Goal: Task Accomplishment & Management: Use online tool/utility

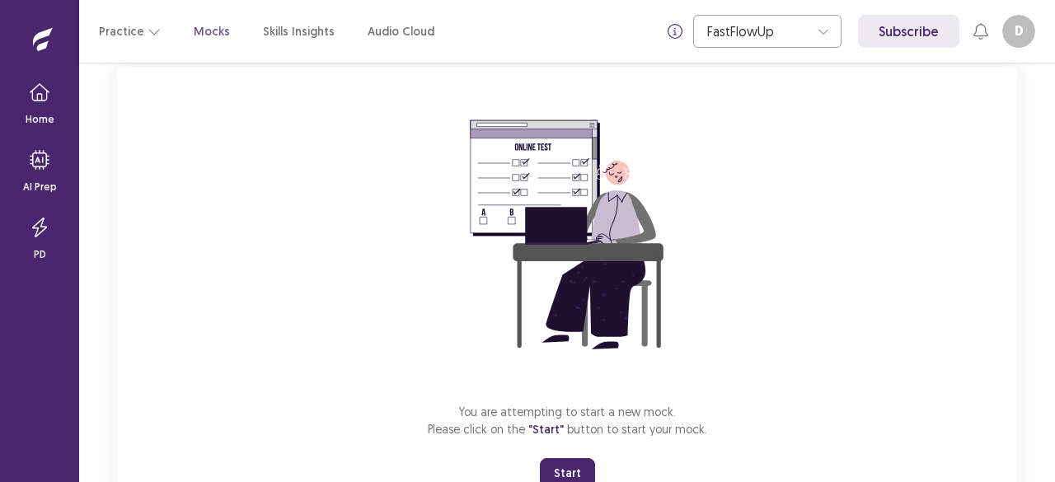
scroll to position [165, 0]
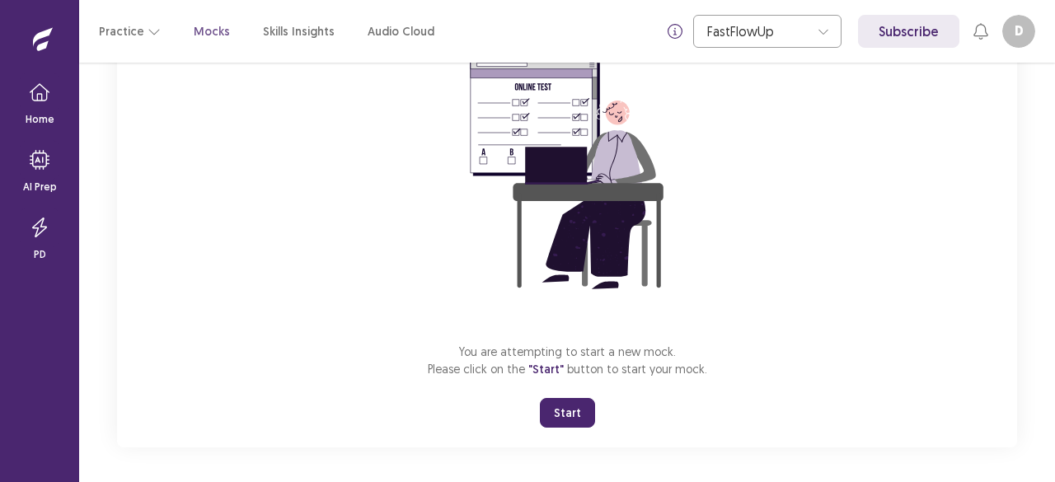
click at [552, 408] on button "Start" at bounding box center [567, 413] width 55 height 30
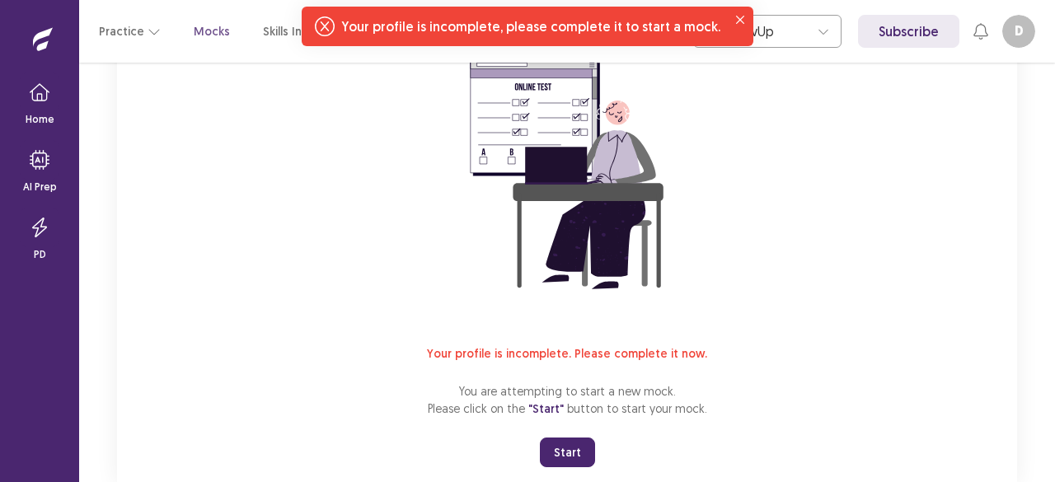
scroll to position [0, 0]
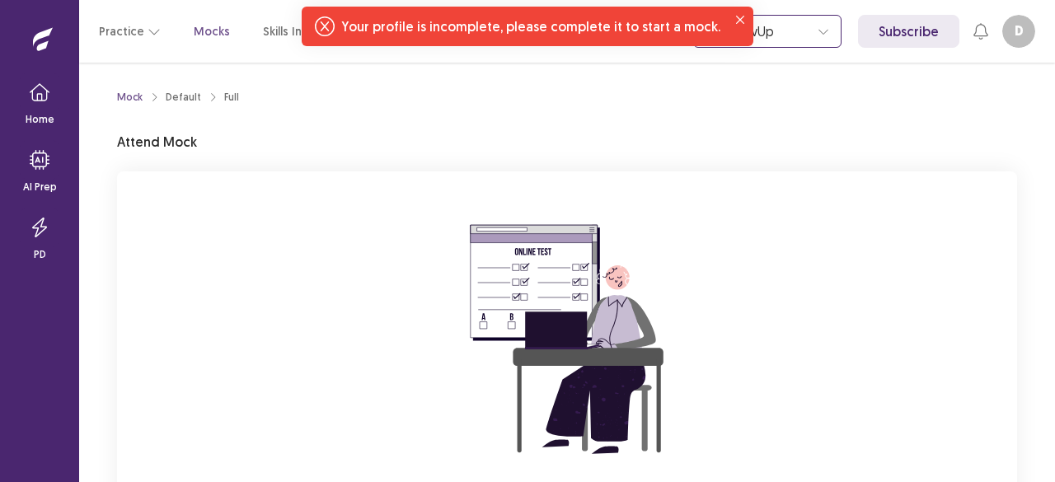
click at [819, 35] on div at bounding box center [823, 31] width 25 height 25
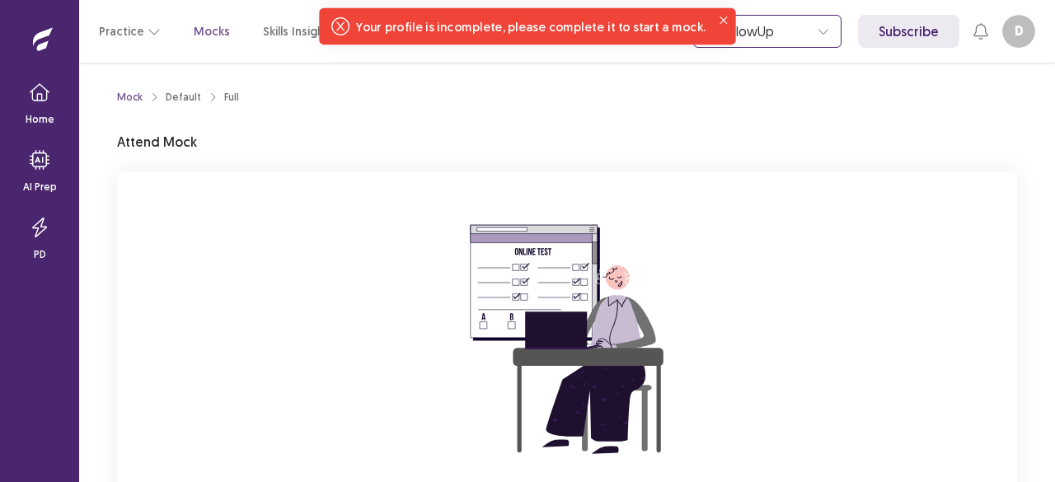
click at [827, 30] on icon at bounding box center [824, 32] width 12 height 12
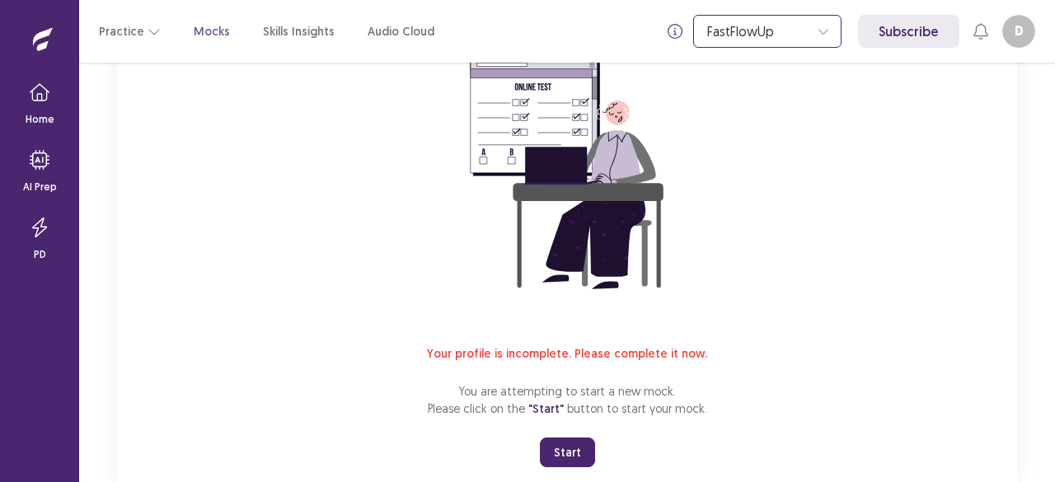
scroll to position [208, 0]
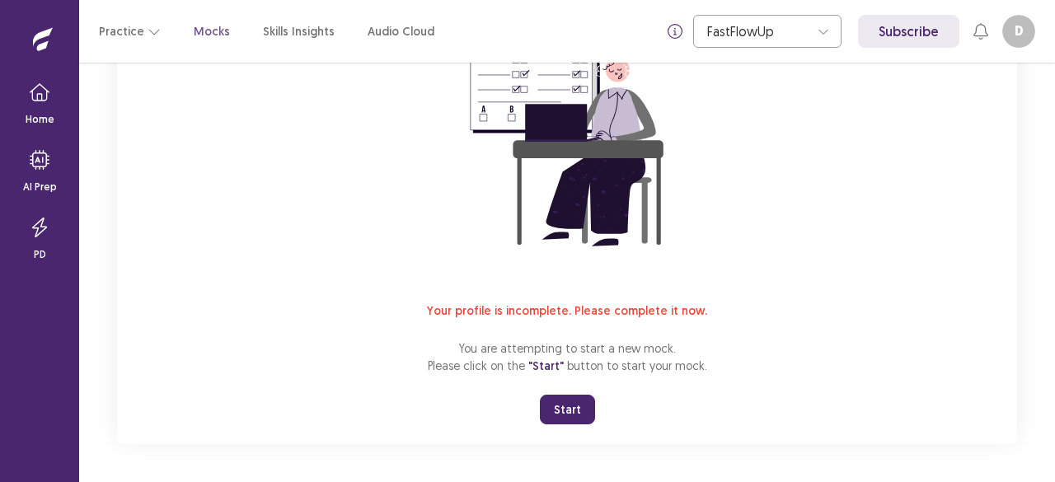
click at [569, 405] on button "Start" at bounding box center [567, 410] width 55 height 30
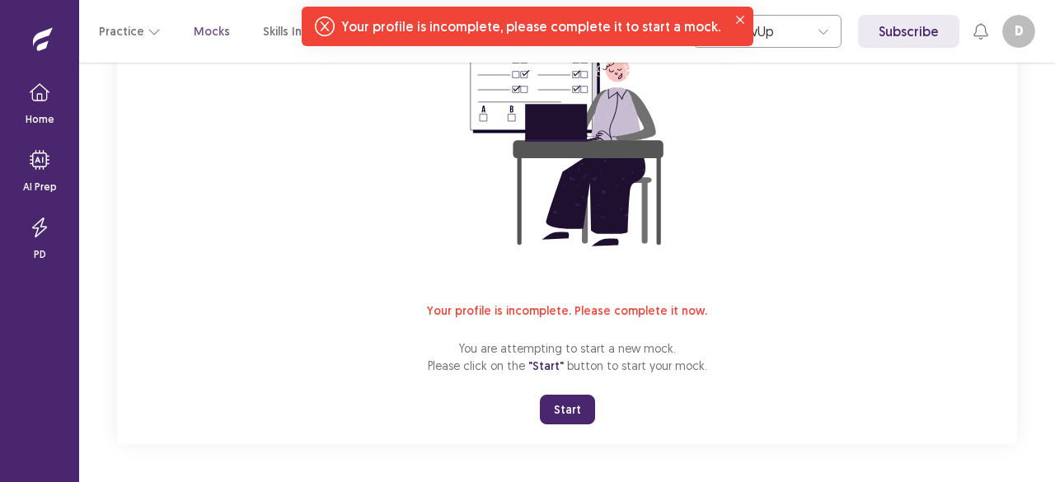
click at [622, 312] on span "Your profile is incomplete. Please complete it now." at bounding box center [567, 310] width 280 height 15
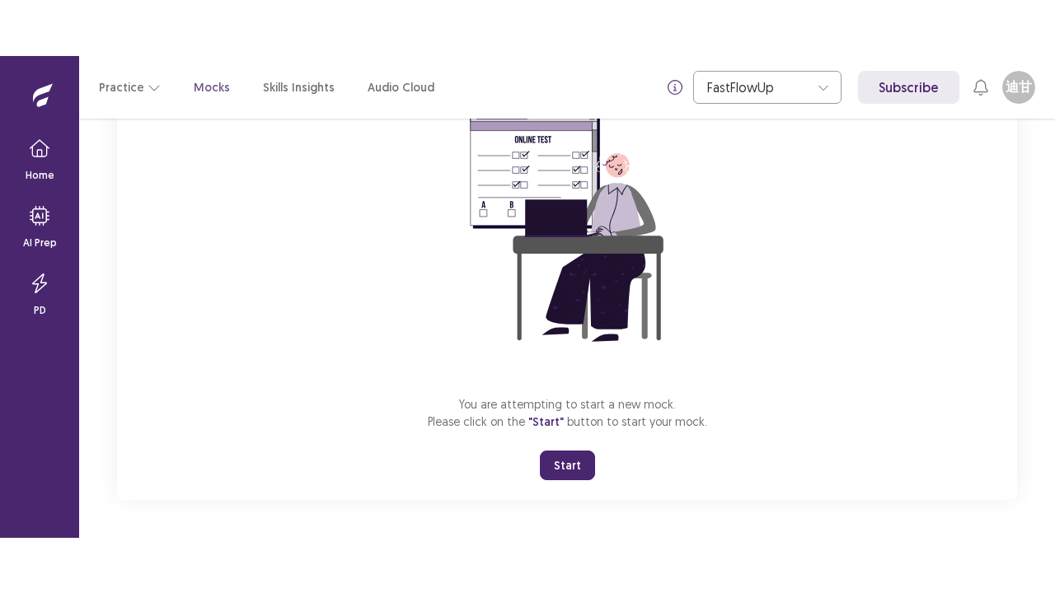
scroll to position [168, 0]
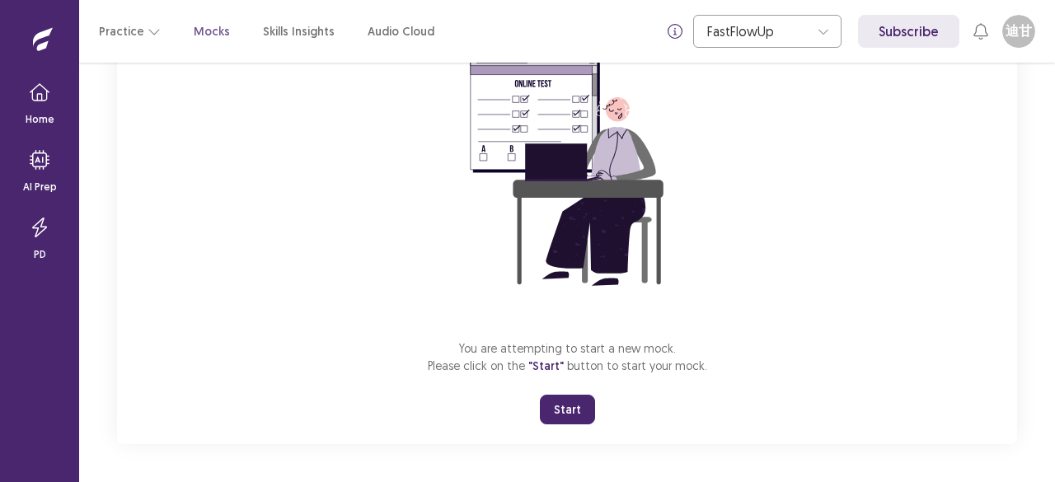
click at [568, 415] on button "Start" at bounding box center [567, 410] width 55 height 30
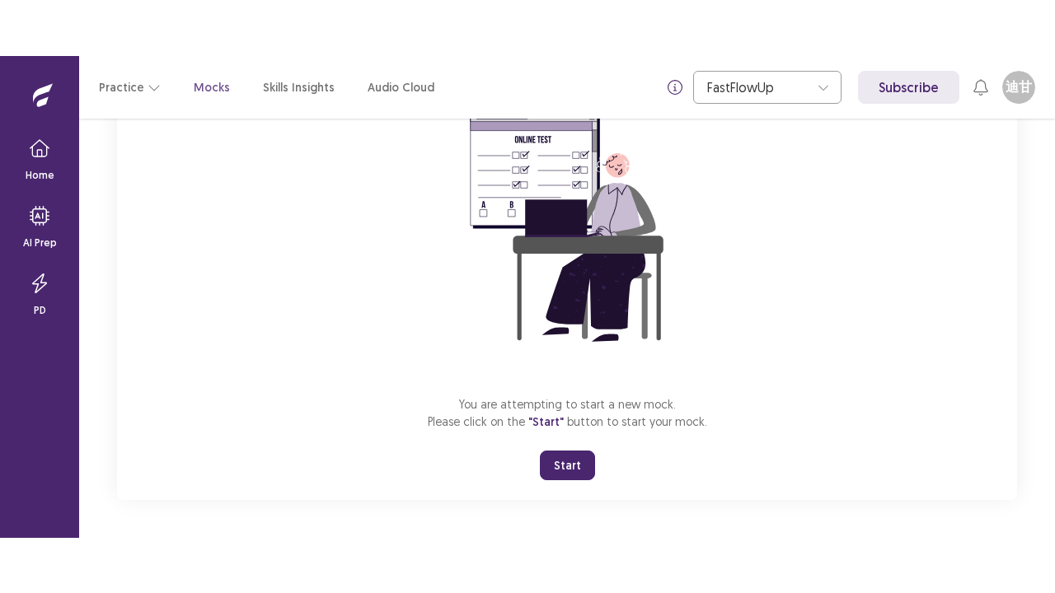
scroll to position [58, 0]
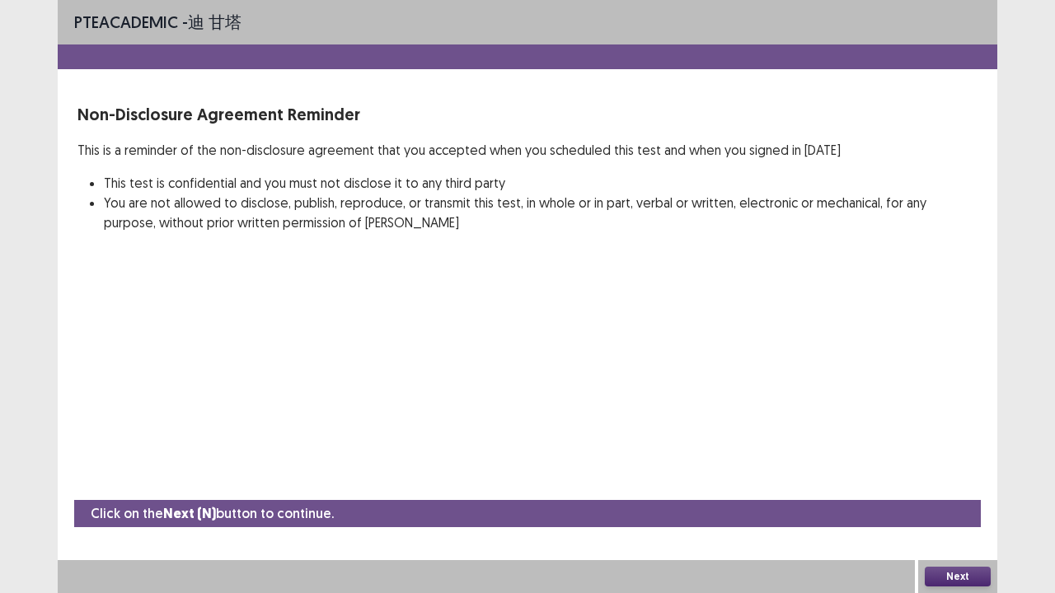
click at [964, 481] on button "Next" at bounding box center [958, 577] width 66 height 20
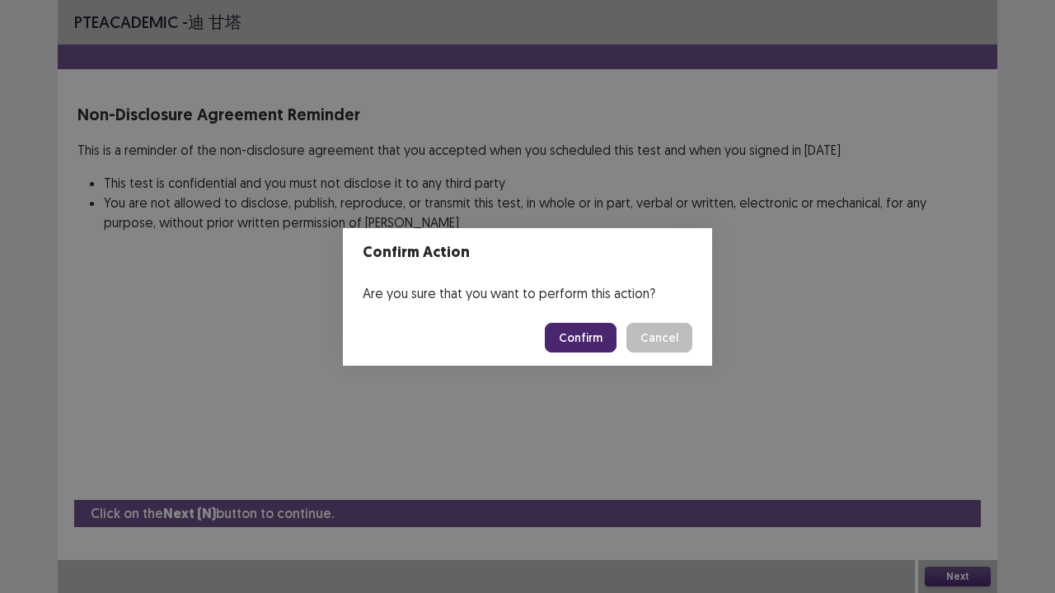
click at [589, 335] on button "Confirm" at bounding box center [581, 338] width 72 height 30
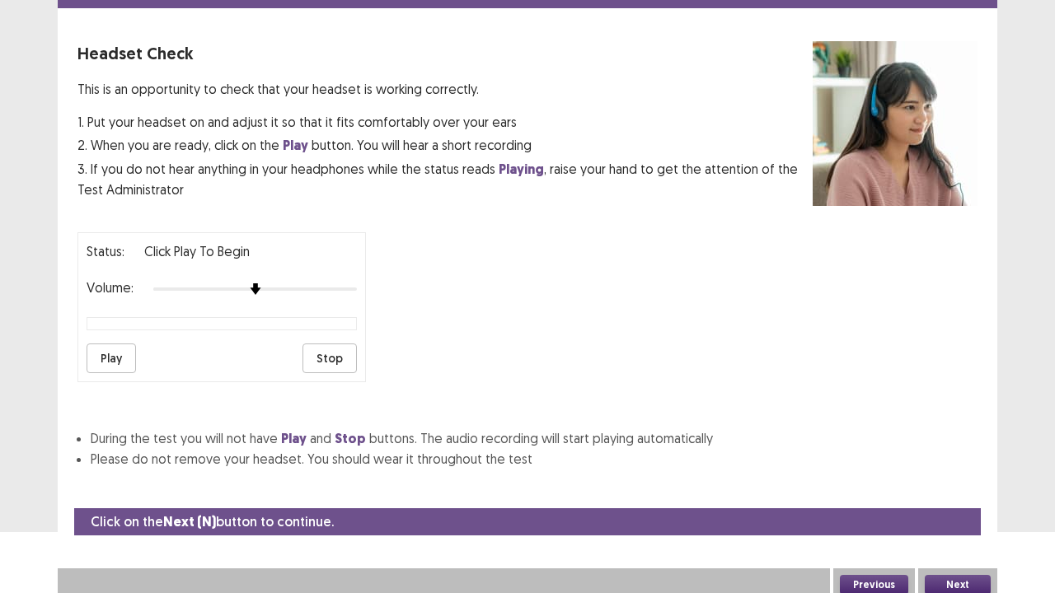
scroll to position [0, 0]
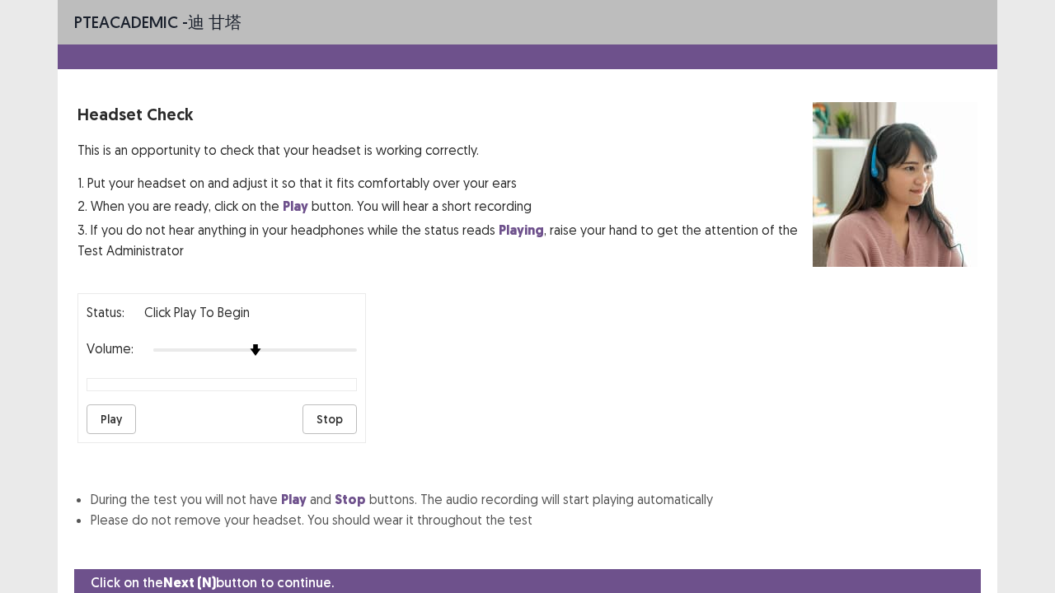
click at [112, 410] on button "Play" at bounding box center [111, 420] width 49 height 30
click at [97, 412] on button "Play" at bounding box center [111, 420] width 49 height 30
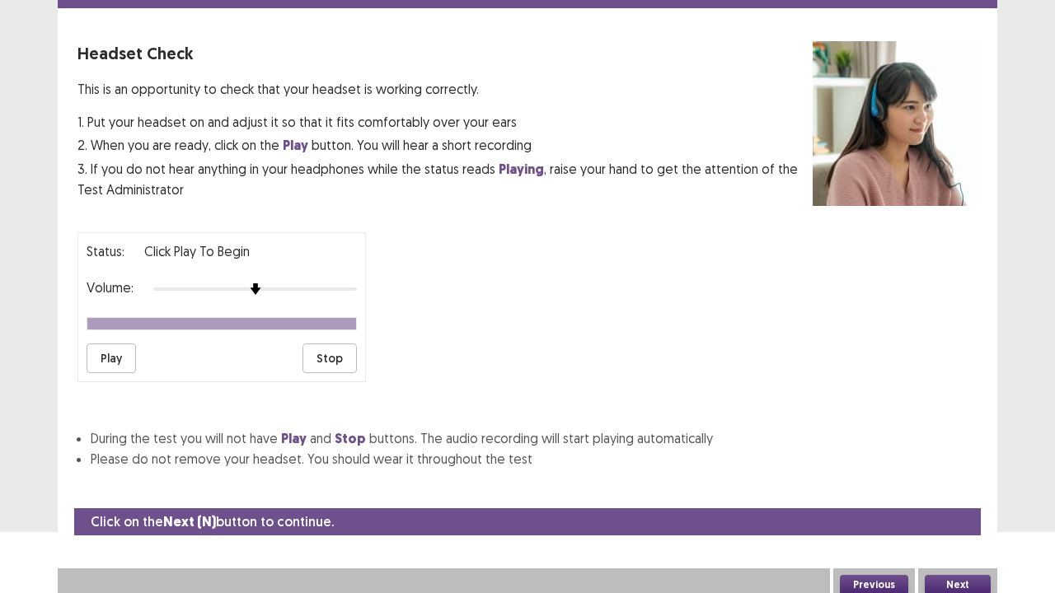
click at [972, 481] on button "Next" at bounding box center [958, 585] width 66 height 20
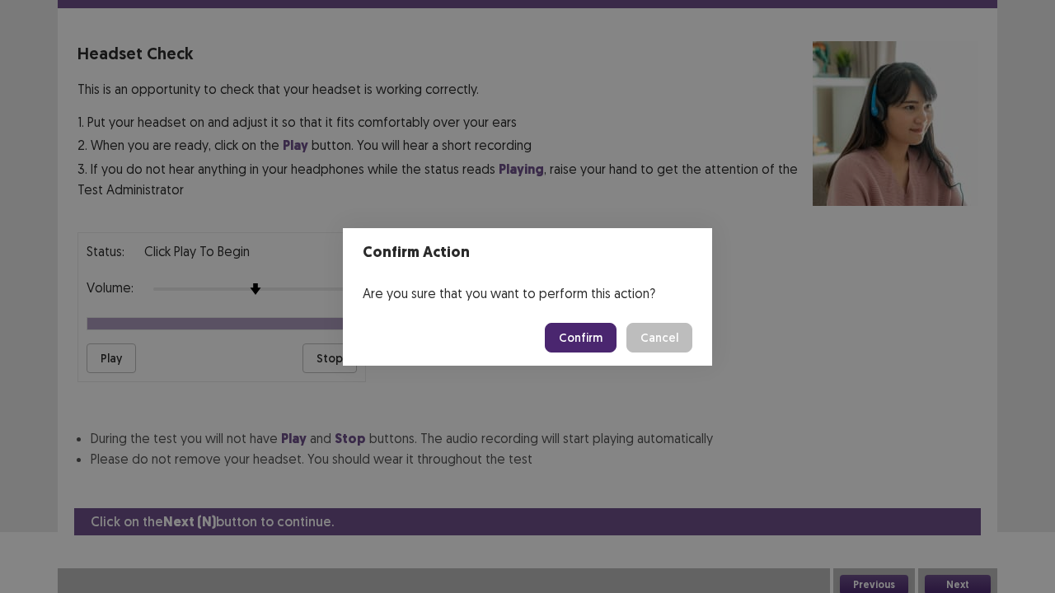
click at [584, 338] on button "Confirm" at bounding box center [581, 338] width 72 height 30
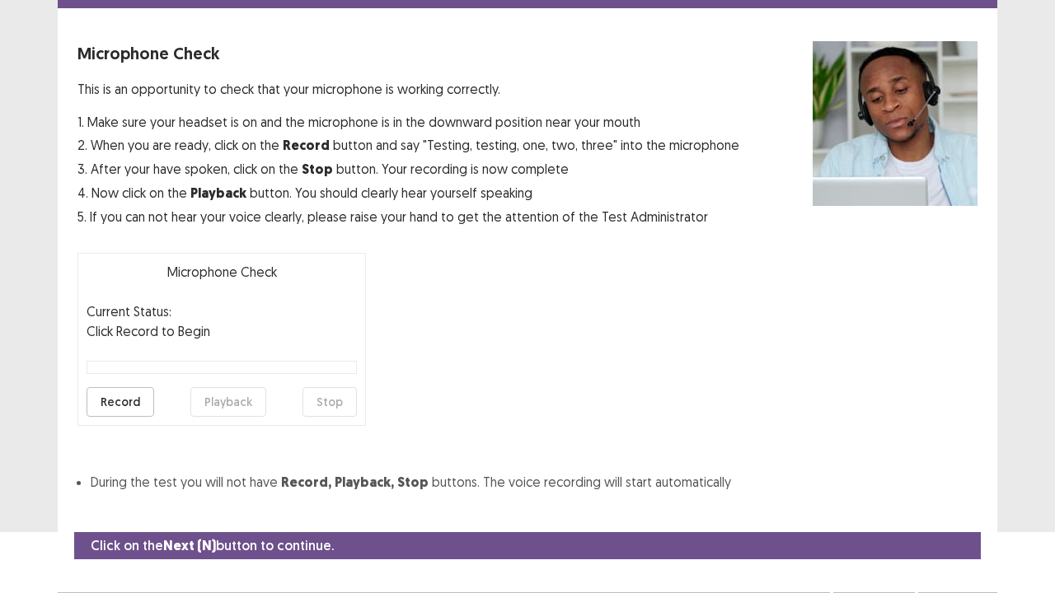
scroll to position [91, 0]
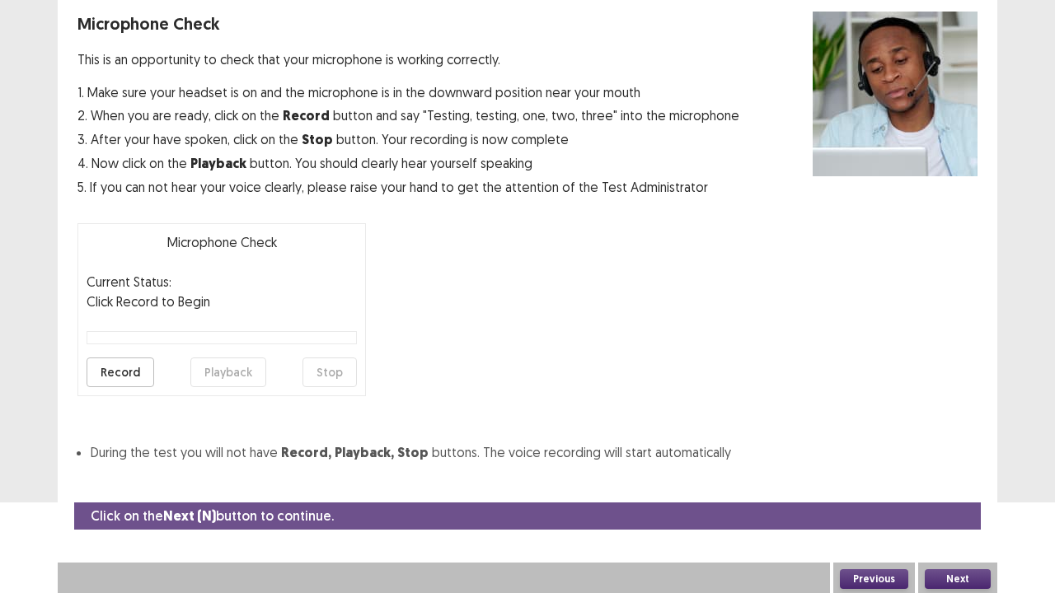
click at [120, 370] on button "Record" at bounding box center [121, 373] width 68 height 30
click at [324, 372] on button "Stop" at bounding box center [330, 373] width 54 height 30
click at [229, 372] on button "Playback" at bounding box center [228, 373] width 76 height 30
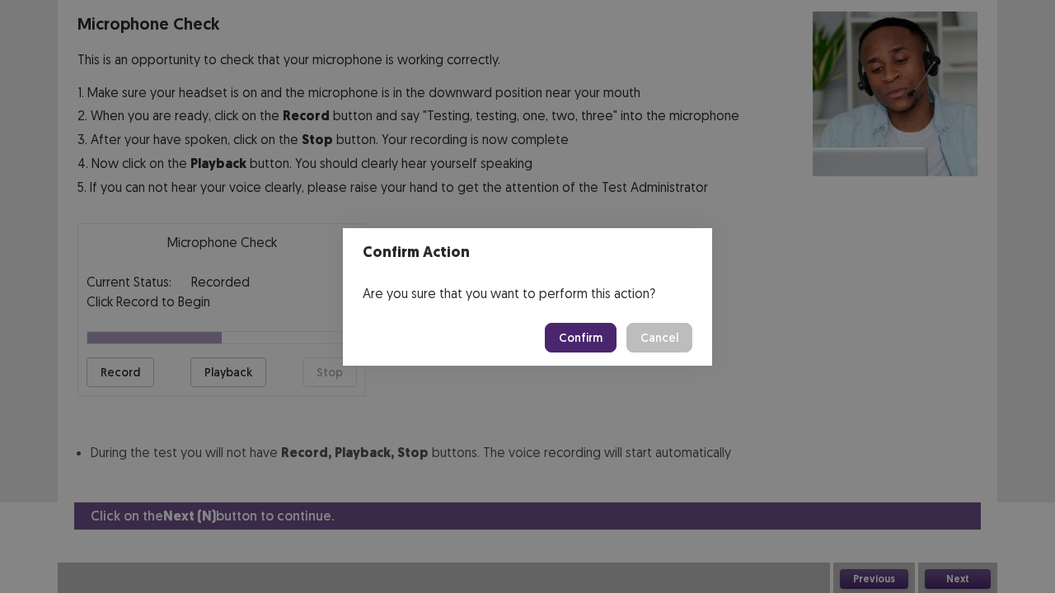
click at [589, 335] on button "Confirm" at bounding box center [581, 338] width 72 height 30
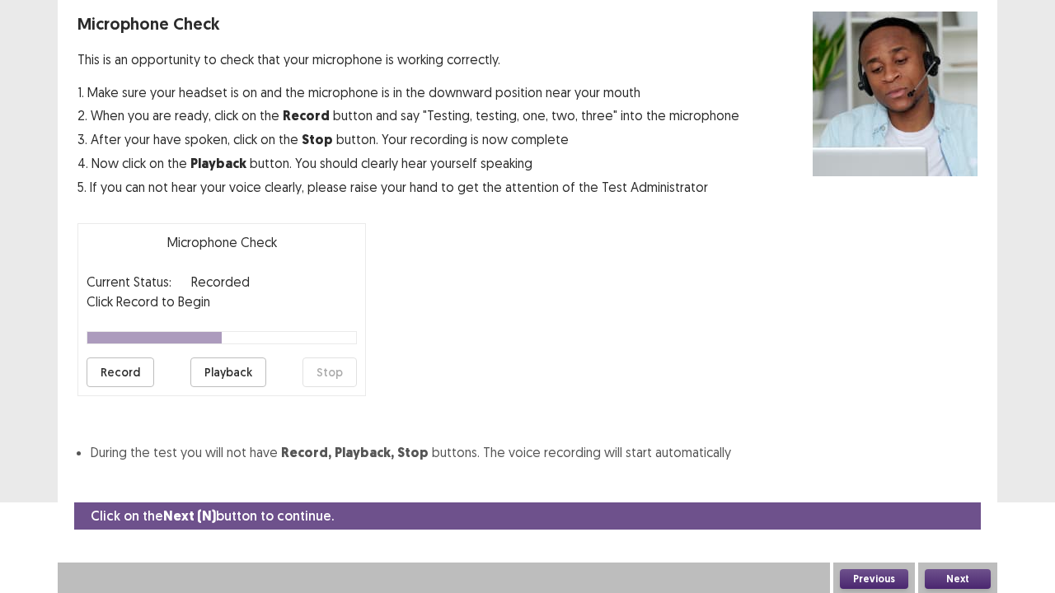
scroll to position [45, 0]
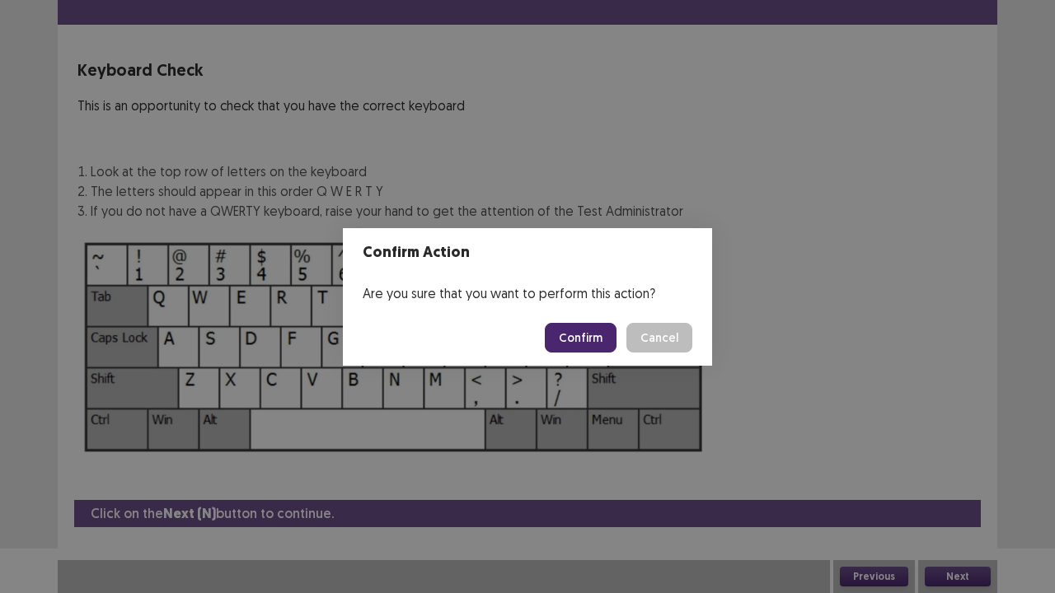
click at [588, 333] on button "Confirm" at bounding box center [581, 338] width 72 height 30
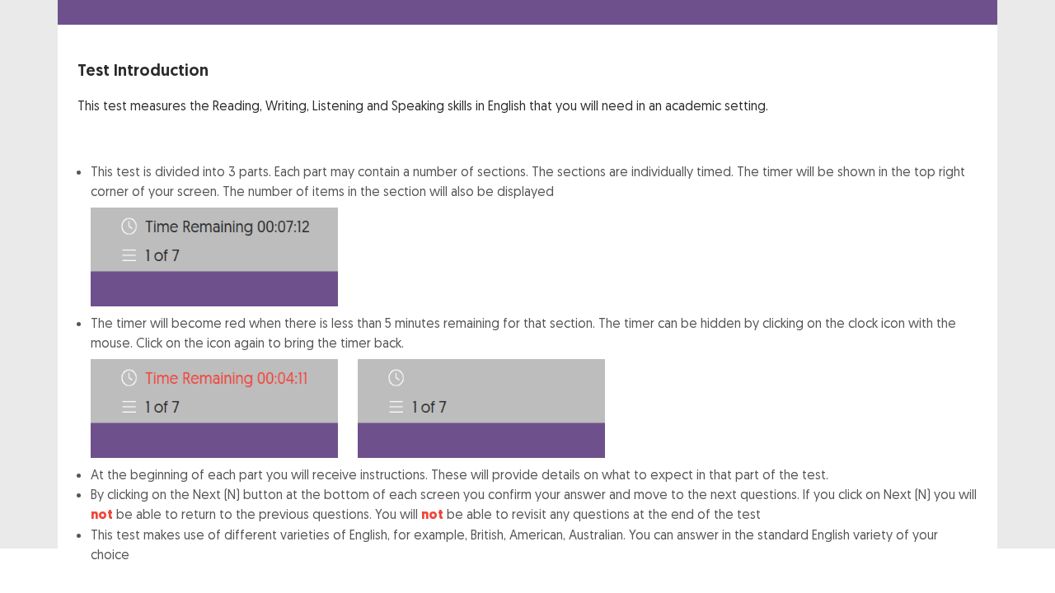
scroll to position [128, 0]
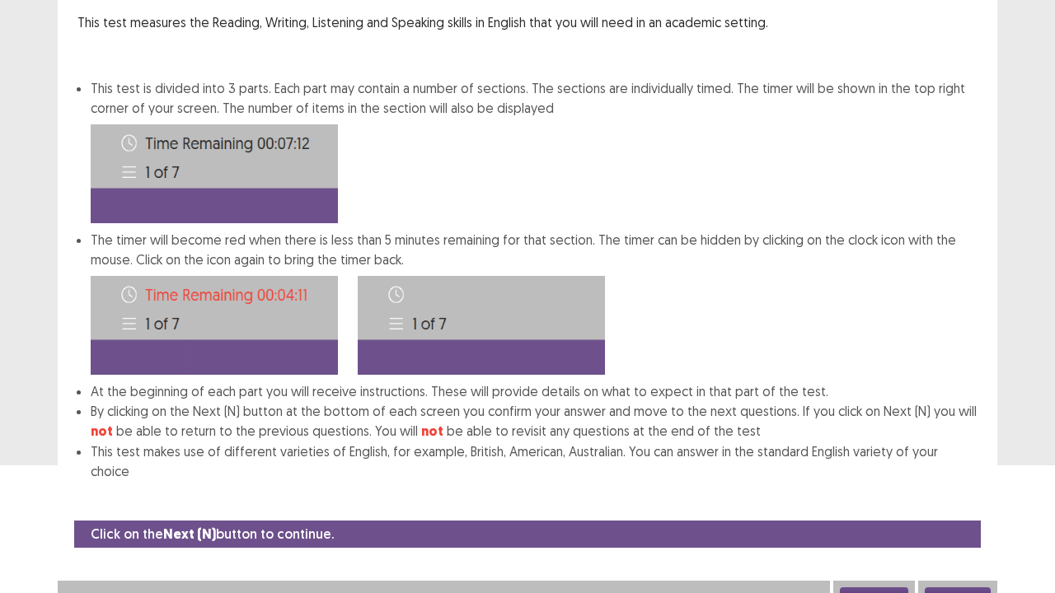
click at [958, 481] on button "Next" at bounding box center [958, 598] width 66 height 20
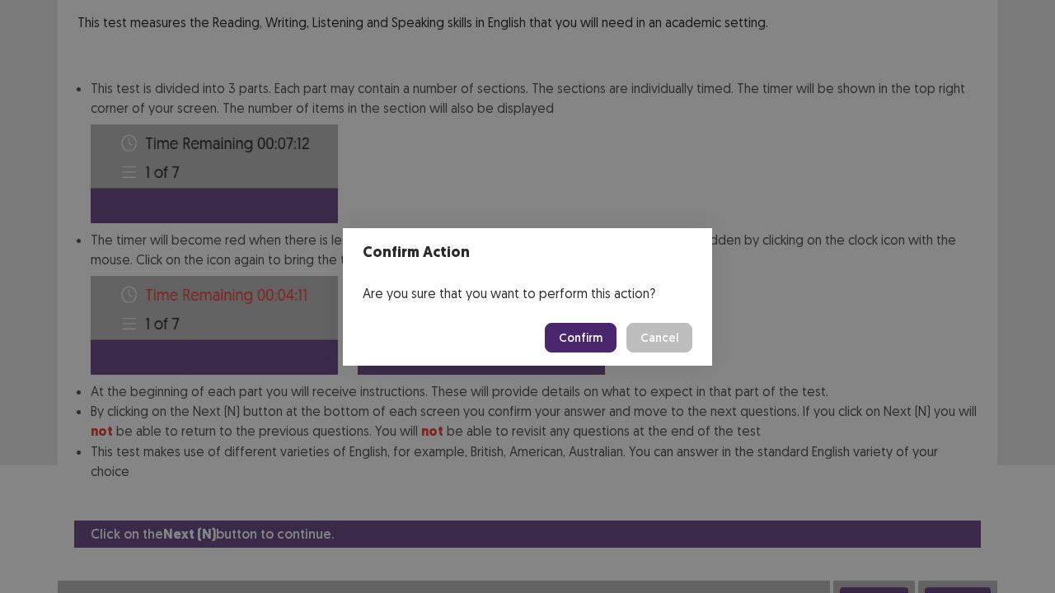
click at [578, 338] on button "Confirm" at bounding box center [581, 338] width 72 height 30
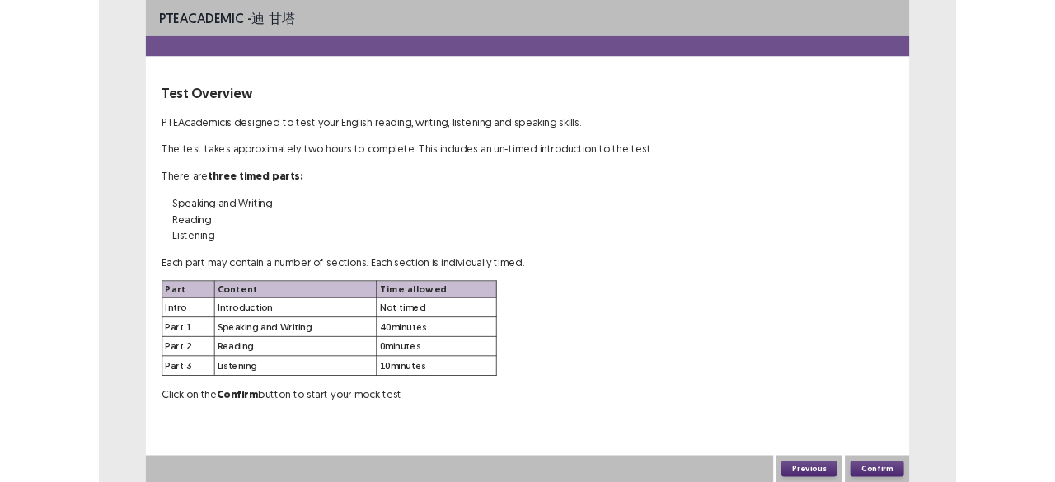
scroll to position [0, 0]
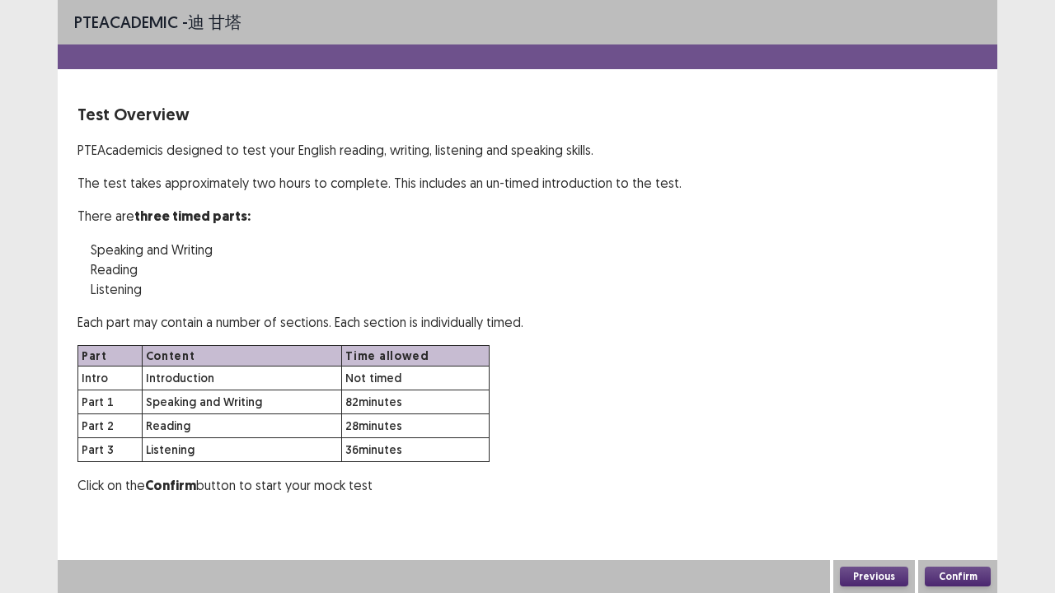
click at [959, 481] on button "Confirm" at bounding box center [958, 577] width 66 height 20
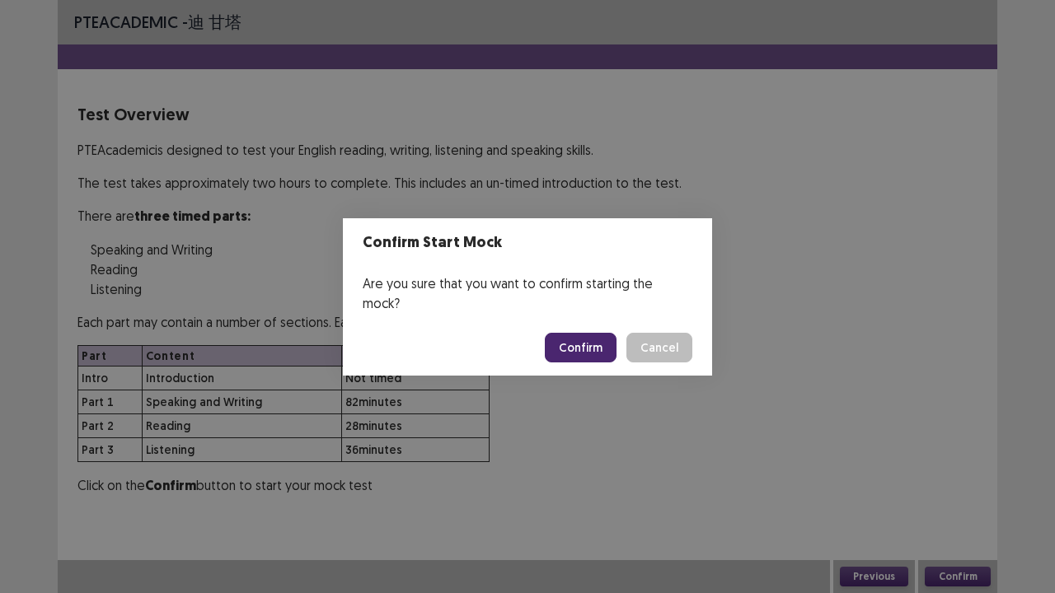
click at [570, 333] on button "Confirm" at bounding box center [581, 348] width 72 height 30
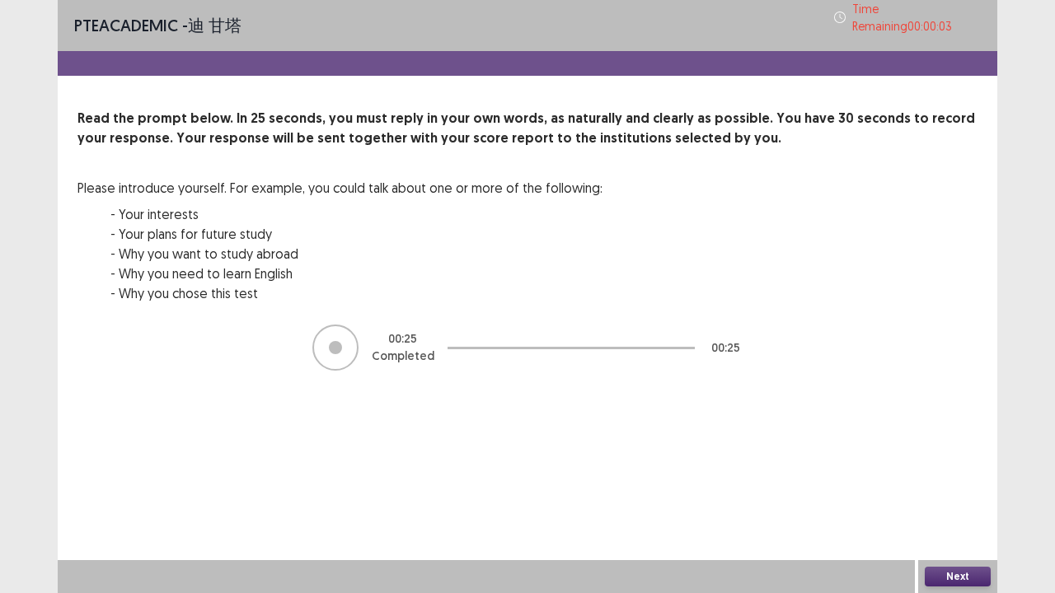
click at [341, 341] on div at bounding box center [335, 347] width 13 height 13
click at [964, 481] on button "Next" at bounding box center [958, 577] width 66 height 20
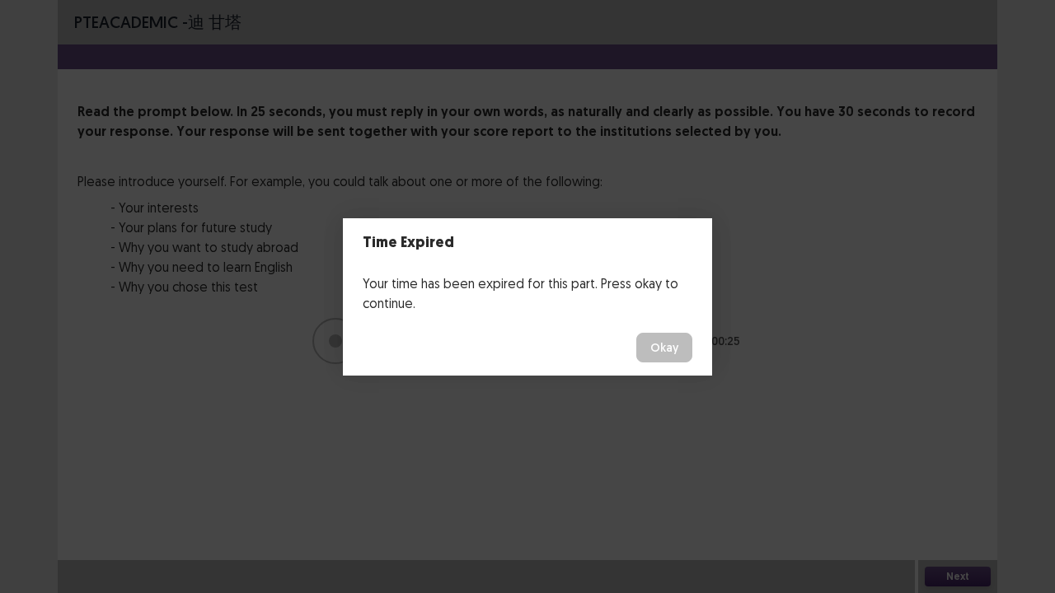
click at [659, 348] on button "Okay" at bounding box center [664, 348] width 56 height 30
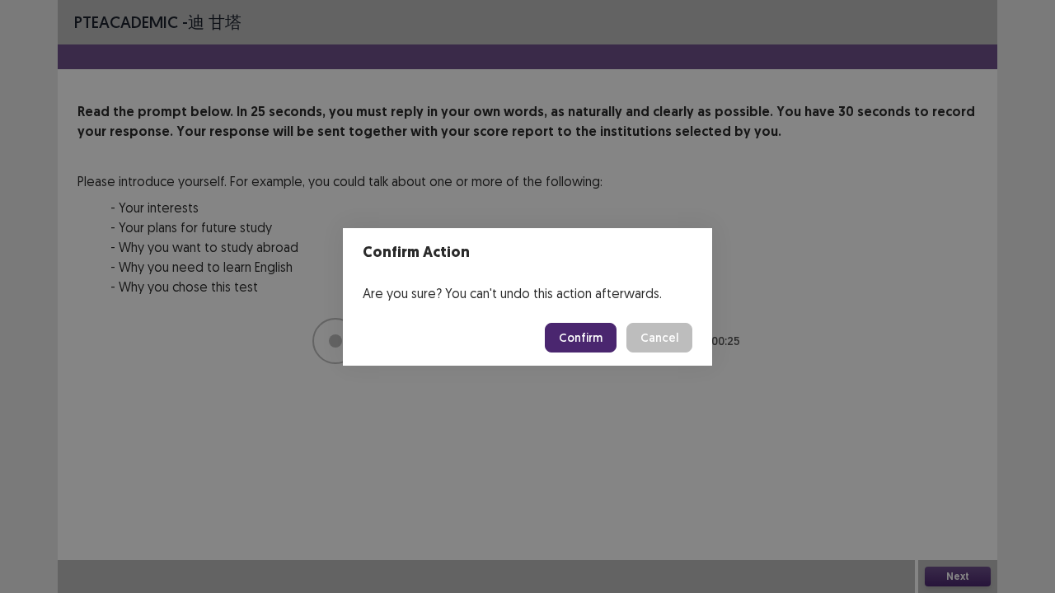
click at [603, 335] on button "Confirm" at bounding box center [581, 338] width 72 height 30
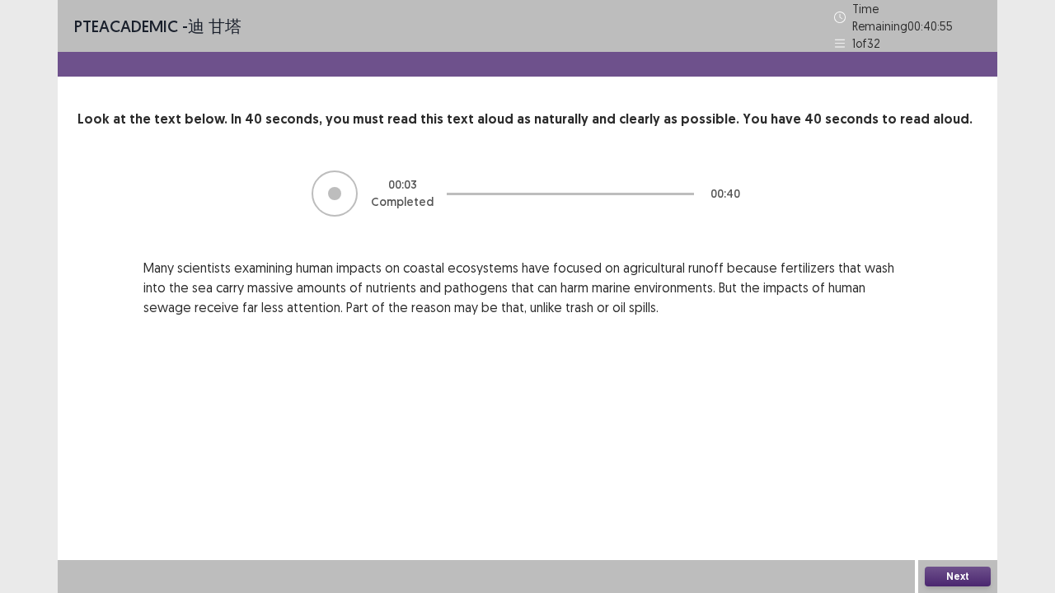
click at [349, 176] on div at bounding box center [335, 194] width 46 height 46
click at [841, 39] on icon at bounding box center [840, 43] width 10 height 8
click at [959, 481] on button "Next" at bounding box center [958, 577] width 66 height 20
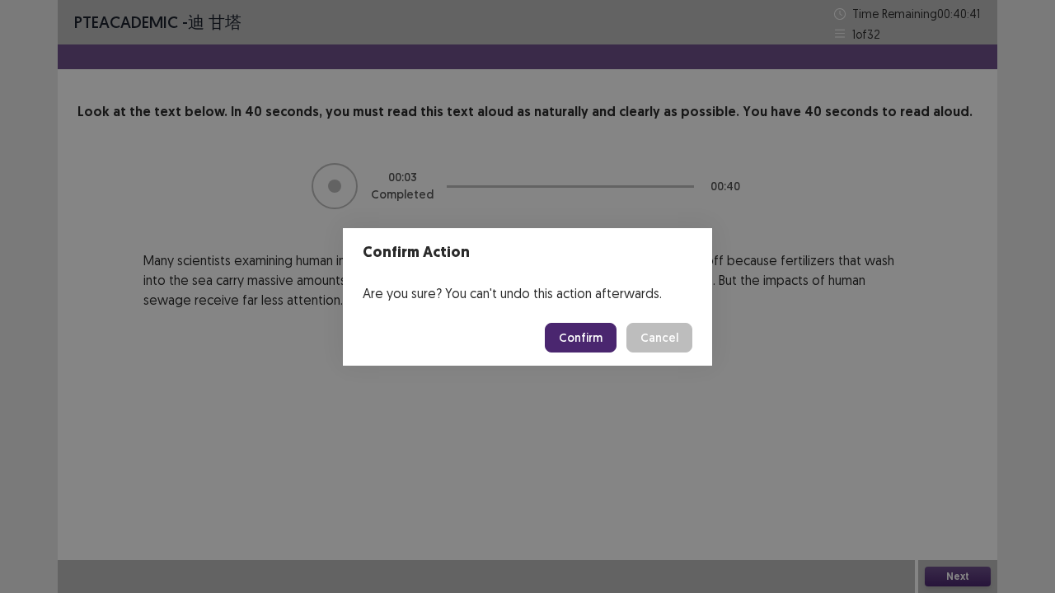
click at [650, 340] on button "Cancel" at bounding box center [659, 338] width 66 height 30
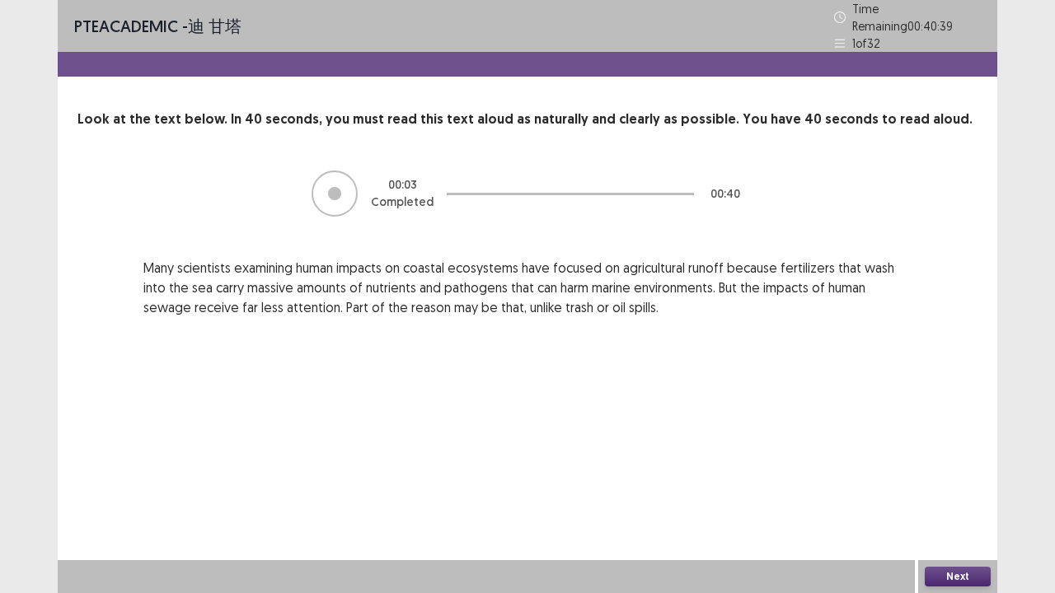
click at [341, 187] on div at bounding box center [334, 193] width 13 height 13
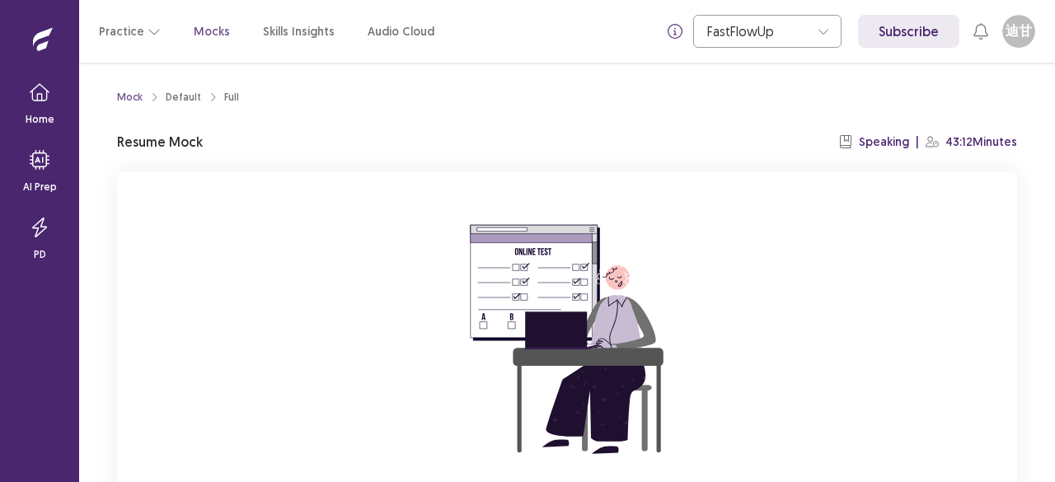
click at [223, 30] on div "Practice Mocks Skills Insights Audio Cloud" at bounding box center [266, 31] width 335 height 30
click at [936, 143] on icon at bounding box center [932, 142] width 13 height 11
click at [204, 30] on p "Mocks" at bounding box center [212, 31] width 36 height 17
